Goal: Task Accomplishment & Management: Manage account settings

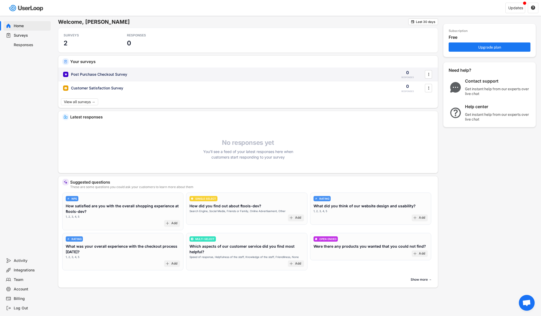
click at [83, 79] on div "Post Purchase Checkout Survey 0 RESPONSES " at bounding box center [248, 75] width 380 height 14
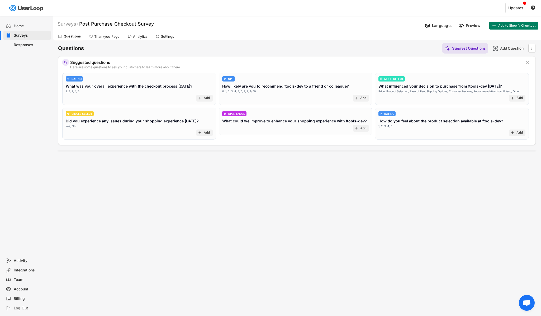
click at [114, 33] on div "Thankyou Page" at bounding box center [104, 36] width 36 height 8
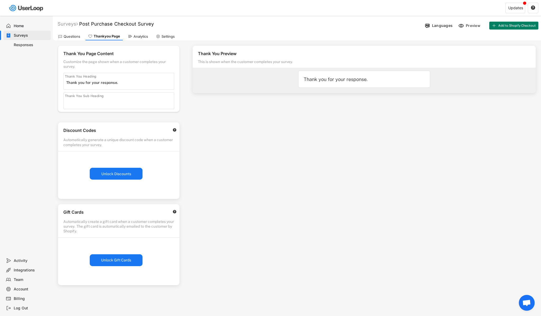
click at [374, 76] on div "Thank you for your response." at bounding box center [364, 79] width 132 height 17
click at [348, 83] on div "Thank you for your response." at bounding box center [364, 79] width 132 height 17
click at [139, 39] on div "Analytics" at bounding box center [137, 36] width 25 height 8
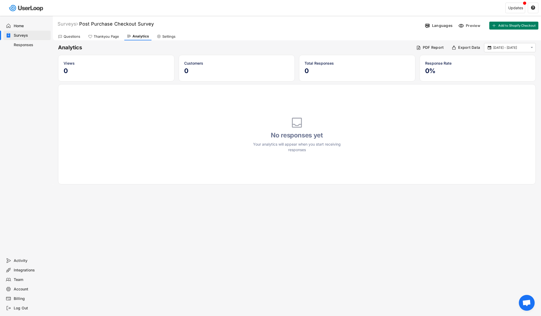
click at [101, 31] on div "Questions Thankyou Page Analytics Settings" at bounding box center [297, 35] width 488 height 9
click at [170, 35] on div "Settings" at bounding box center [168, 36] width 13 height 4
select select ""weekly""
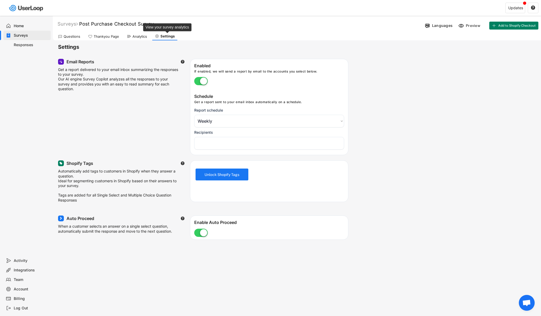
select select "1348695171700984260__LOOKUP__1756826848029x684429379537529300"
click at [103, 36] on div "Thankyou Page" at bounding box center [106, 36] width 25 height 4
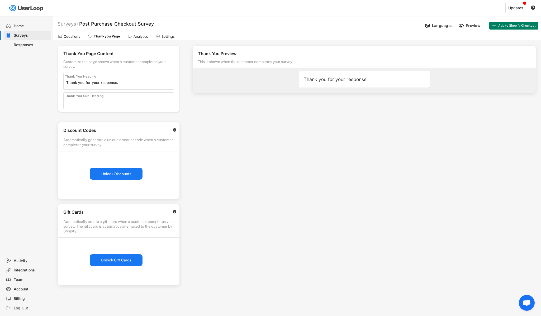
click at [72, 36] on div "Questions" at bounding box center [72, 36] width 17 height 4
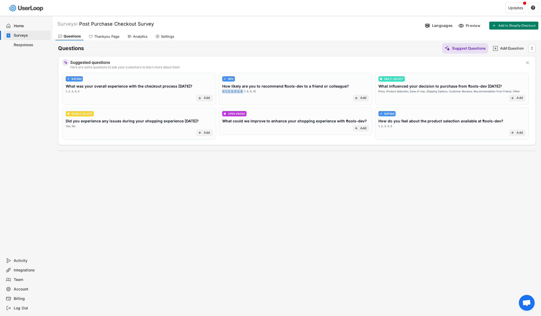
drag, startPoint x: 268, startPoint y: 92, endPoint x: 286, endPoint y: 92, distance: 18.2
click at [286, 92] on div "NPS How likely are you to recommend ftools-dev to a friend or colleague? 0, 1, …" at bounding box center [295, 84] width 147 height 17
click at [223, 158] on div "Surveys Post Purchase Checkout Survey Languages Preview Add to Shopify Checkout…" at bounding box center [297, 143] width 488 height 254
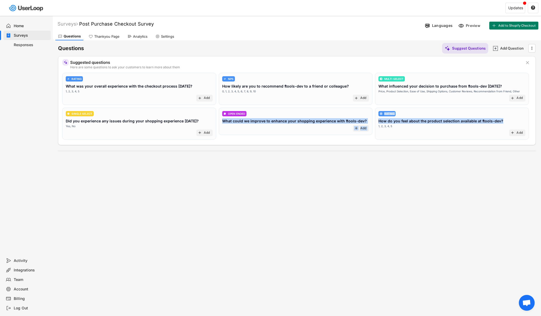
drag, startPoint x: 268, startPoint y: 114, endPoint x: 430, endPoint y: 184, distance: 176.5
click at [432, 183] on div "Surveys Post Purchase Checkout Survey Languages Preview Add to Shopify Checkout…" at bounding box center [297, 143] width 488 height 254
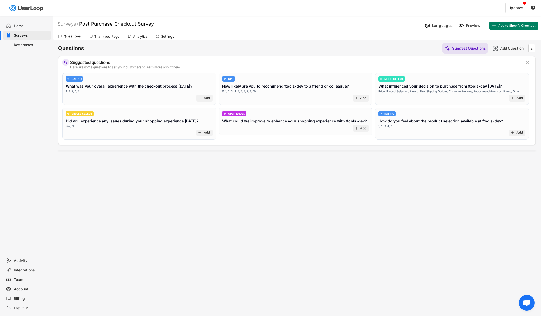
click at [421, 184] on div "Surveys Post Purchase Checkout Survey Languages Preview Add to Shopify Checkout…" at bounding box center [297, 143] width 488 height 254
click at [128, 131] on div "SINGLE SELECT Did you experience any issues during your shopping experience [DA…" at bounding box center [139, 124] width 154 height 32
click at [202, 132] on div "add Add" at bounding box center [204, 133] width 16 height 7
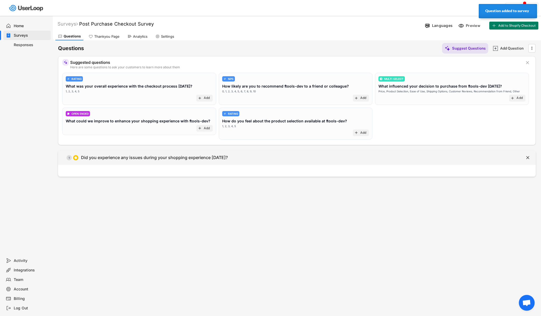
click at [114, 157] on div "Did you experience any issues during your shopping experience [DATE]?" at bounding box center [154, 158] width 147 height 6
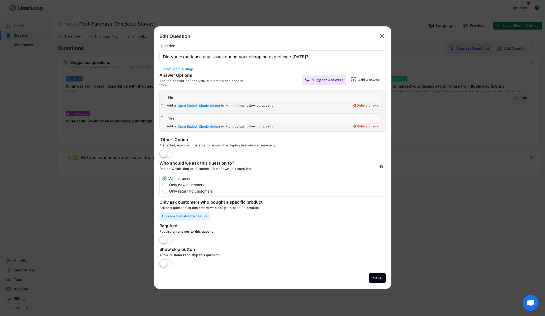
click at [101, 209] on div at bounding box center [272, 158] width 545 height 316
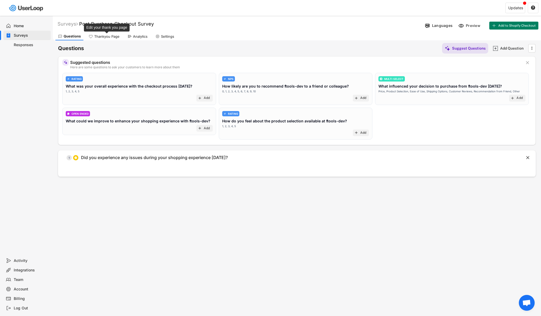
click at [98, 37] on div "Thankyou Page" at bounding box center [106, 36] width 25 height 4
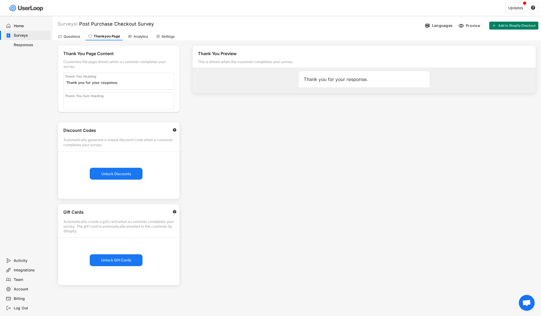
click at [146, 37] on div "Analytics" at bounding box center [141, 36] width 15 height 4
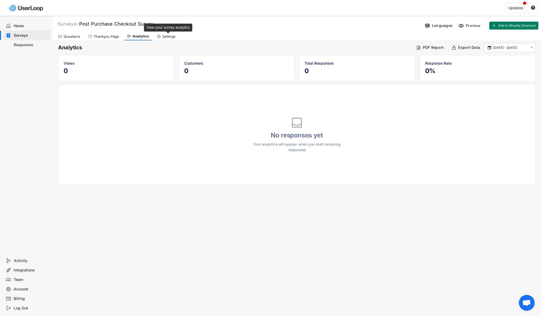
click at [163, 37] on div "Settings" at bounding box center [168, 36] width 13 height 4
